Goal: Task Accomplishment & Management: Manage account settings

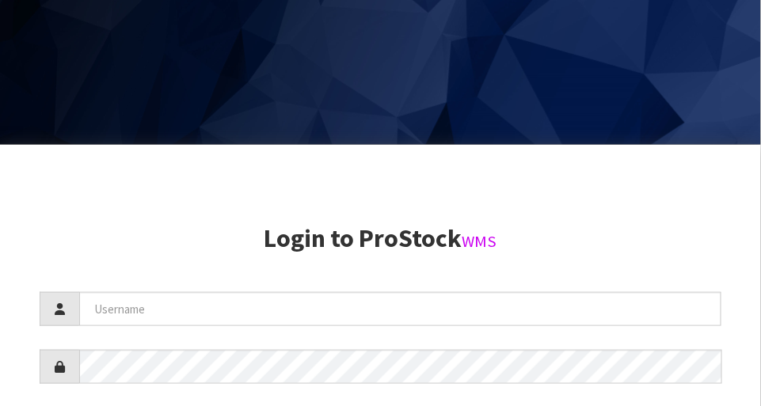
scroll to position [406, 0]
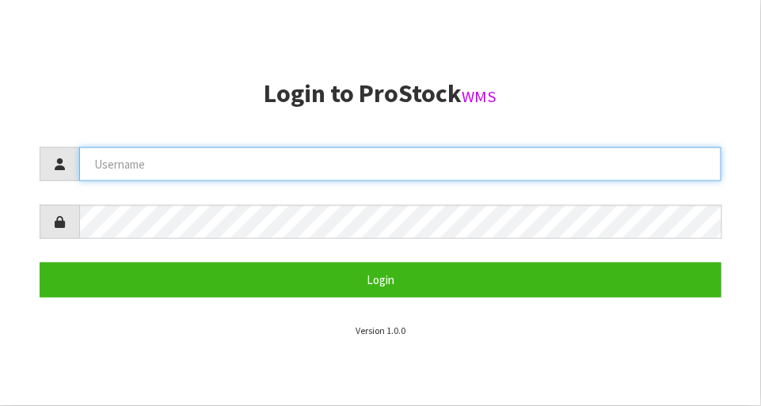
click at [457, 161] on input "text" at bounding box center [400, 164] width 642 height 34
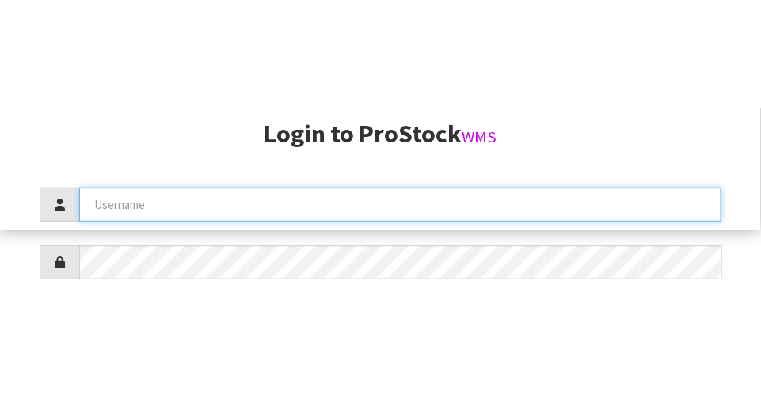
scroll to position [169, 0]
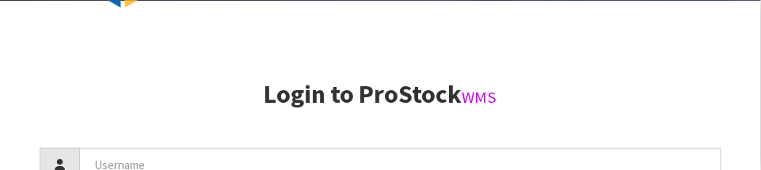
click at [475, 30] on aside "Login to ProStock WMS Login Version 1.0.0" at bounding box center [380, 86] width 761 height 170
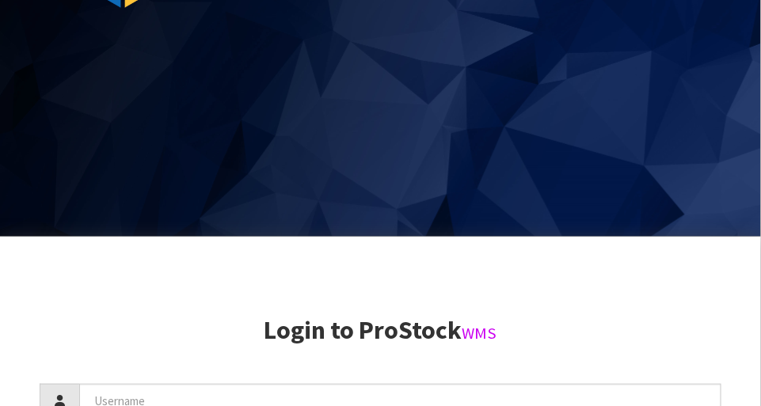
scroll to position [0, 0]
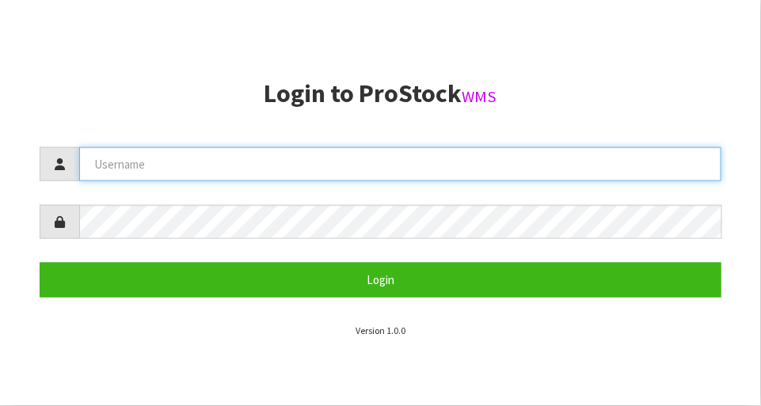
click at [150, 169] on input "text" at bounding box center [400, 164] width 642 height 34
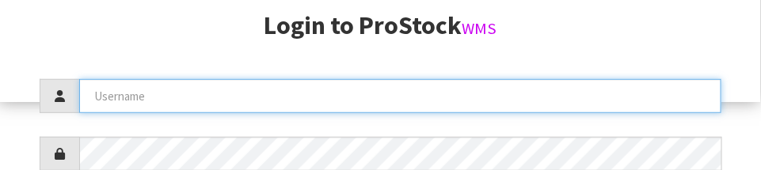
scroll to position [235, 0]
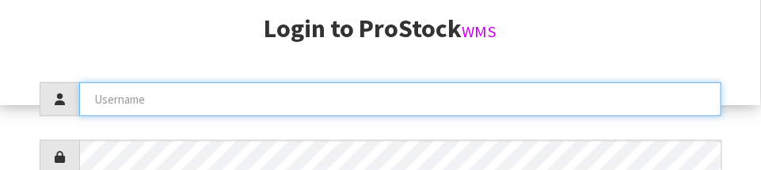
click at [153, 83] on input "text" at bounding box center [400, 99] width 642 height 34
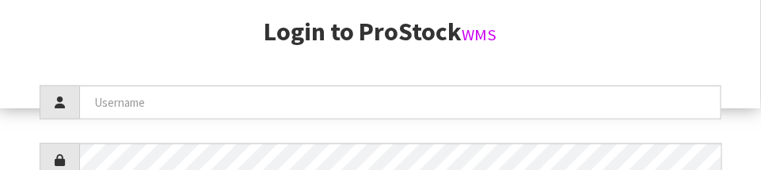
click at [97, 46] on section "Login to ProStock WMS Login Version 1.0.0" at bounding box center [380, 147] width 681 height 258
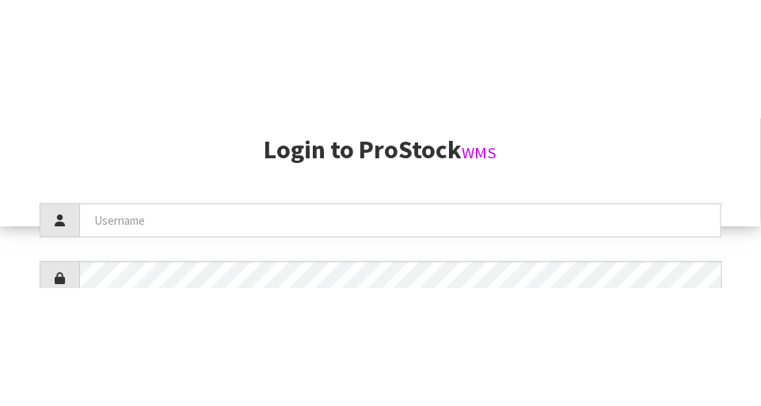
scroll to position [406, 0]
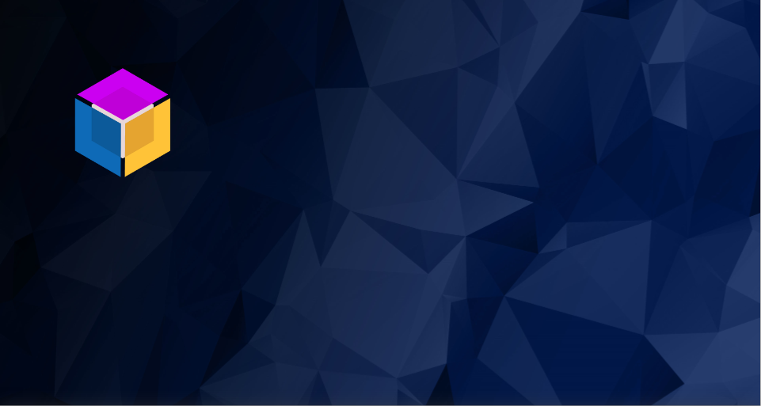
scroll to position [406, 0]
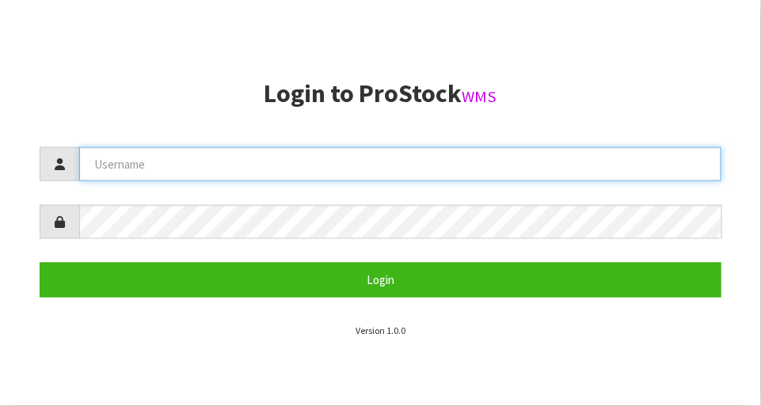
click at [146, 159] on input "text" at bounding box center [400, 164] width 642 height 34
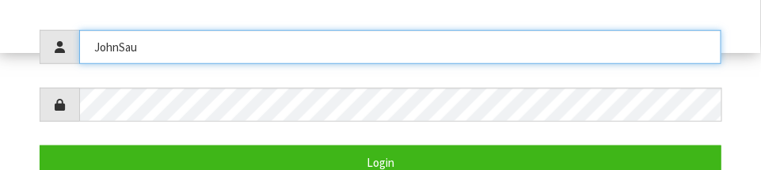
scroll to position [287, 0]
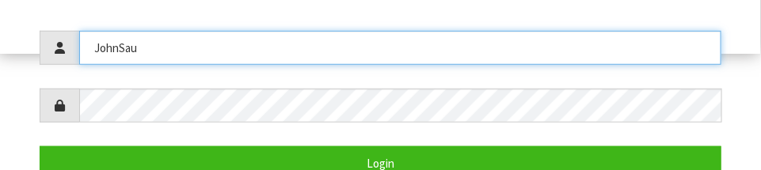
type input "JohnSau"
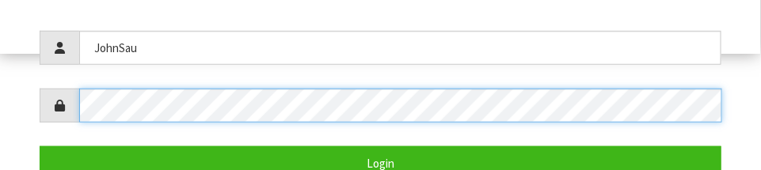
click at [40, 146] on button "Login" at bounding box center [380, 163] width 681 height 34
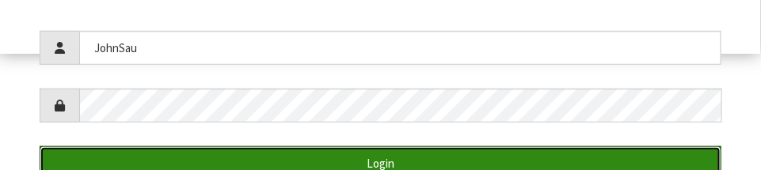
click at [621, 160] on button "Login" at bounding box center [380, 163] width 681 height 34
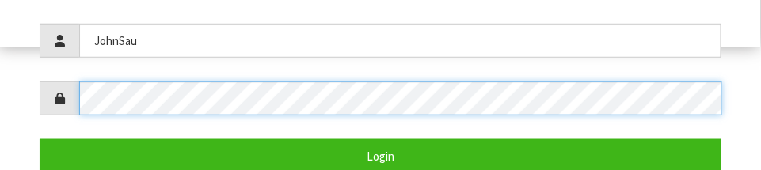
scroll to position [307, 0]
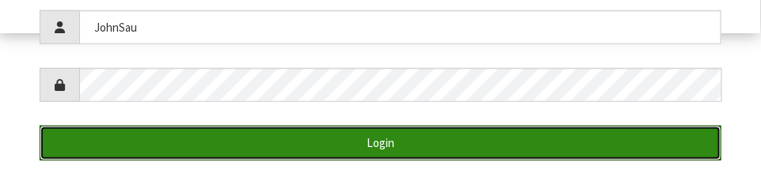
click at [411, 141] on button "Login" at bounding box center [380, 143] width 681 height 34
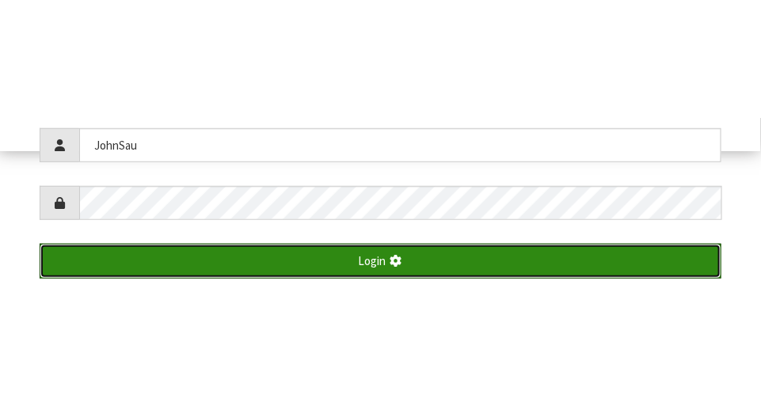
scroll to position [406, 0]
